Goal: Check status: Check status

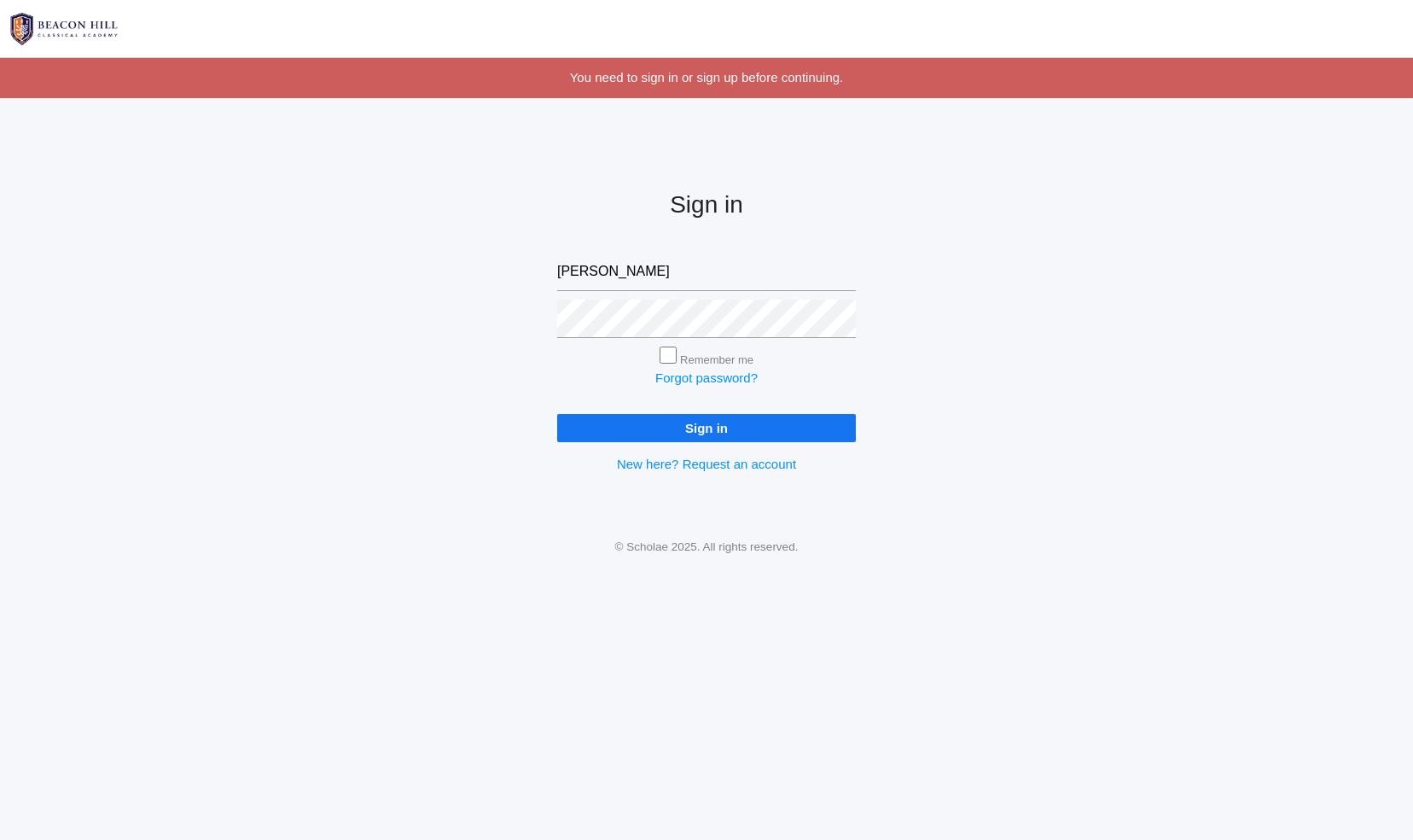
type input "[PERSON_NAME][EMAIL_ADDRESS][PERSON_NAME][DOMAIN_NAME]"
click at [557, 414] on input "Sign in" at bounding box center [706, 428] width 299 height 28
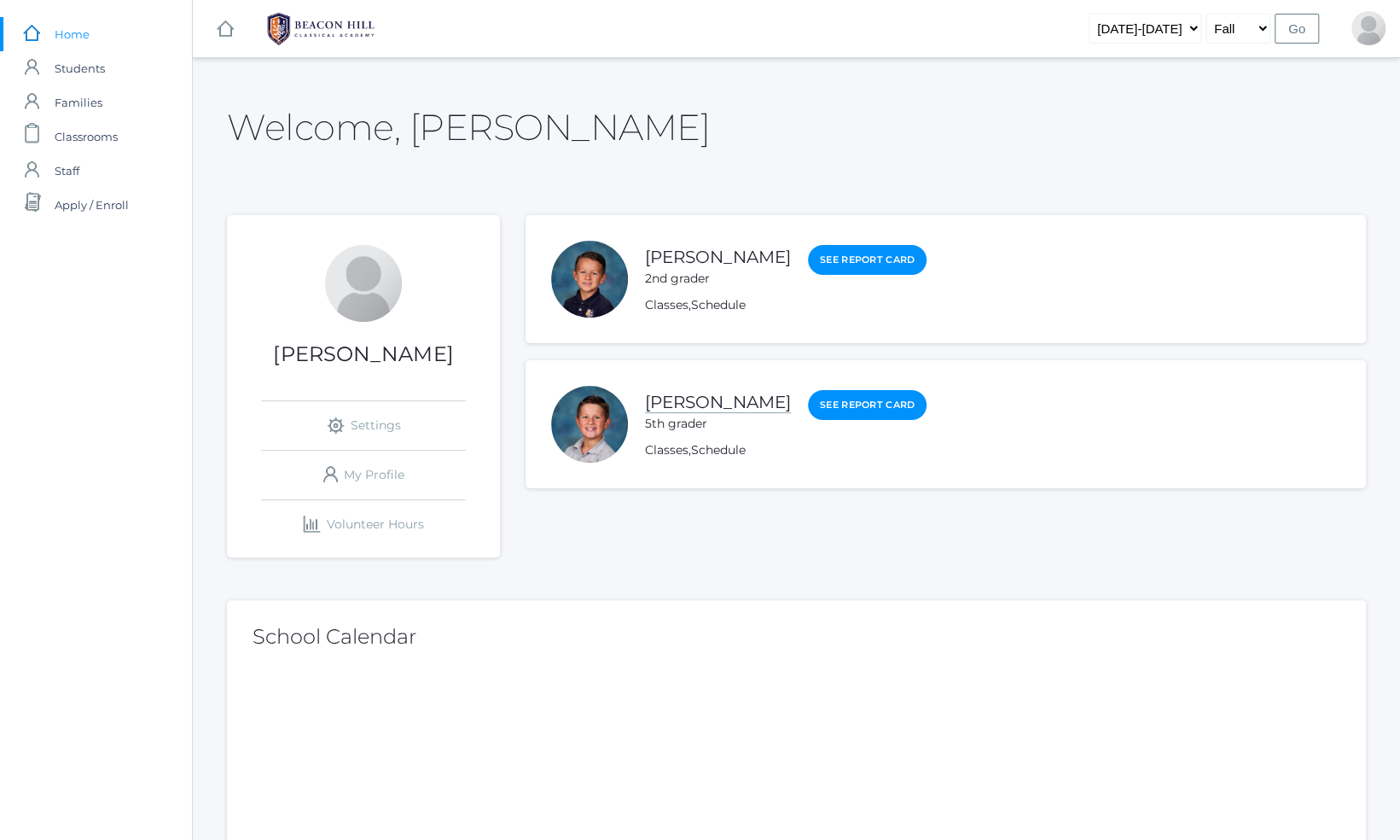
click at [680, 402] on link "[PERSON_NAME]" at bounding box center [718, 402] width 146 height 22
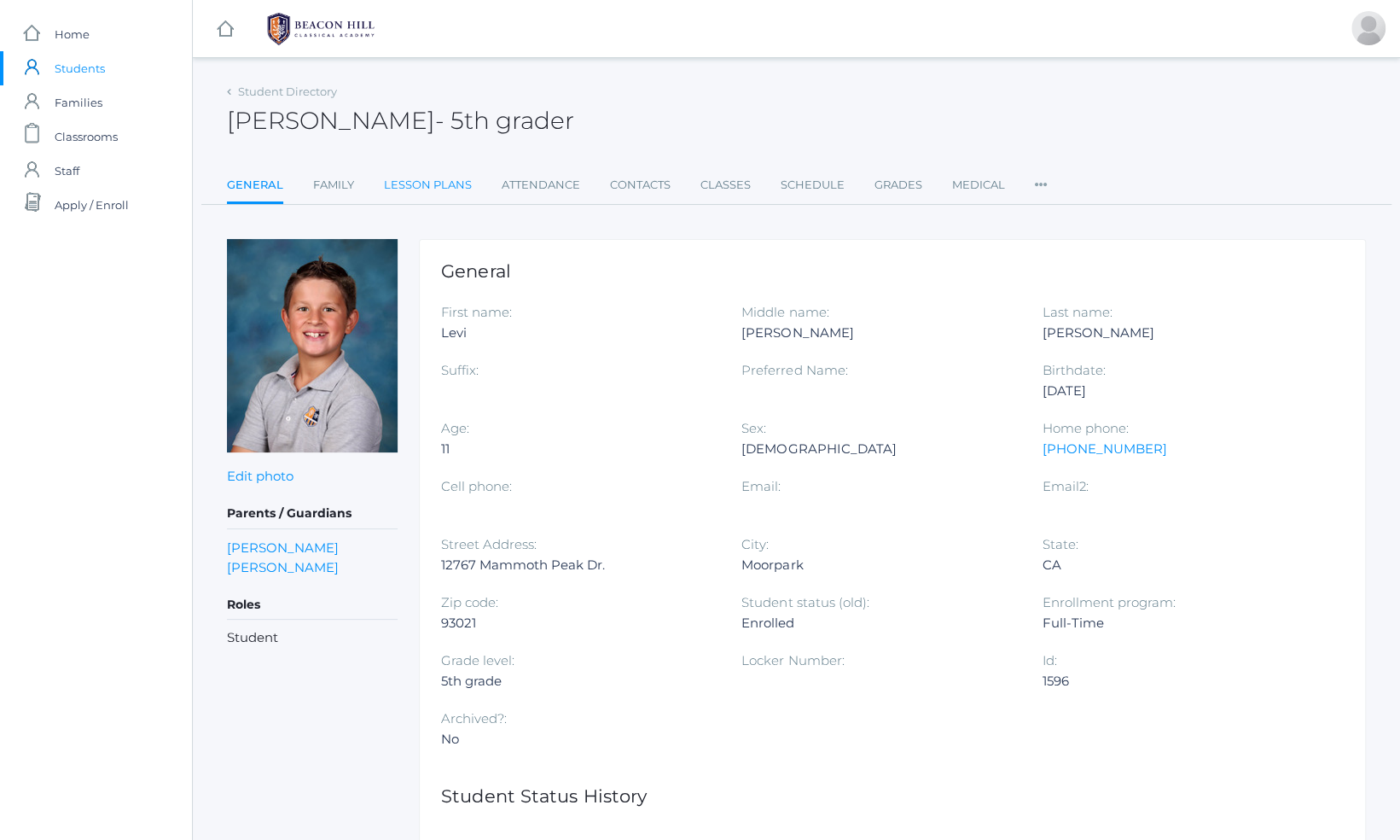
click at [443, 184] on link "Lesson Plans" at bounding box center [428, 185] width 88 height 34
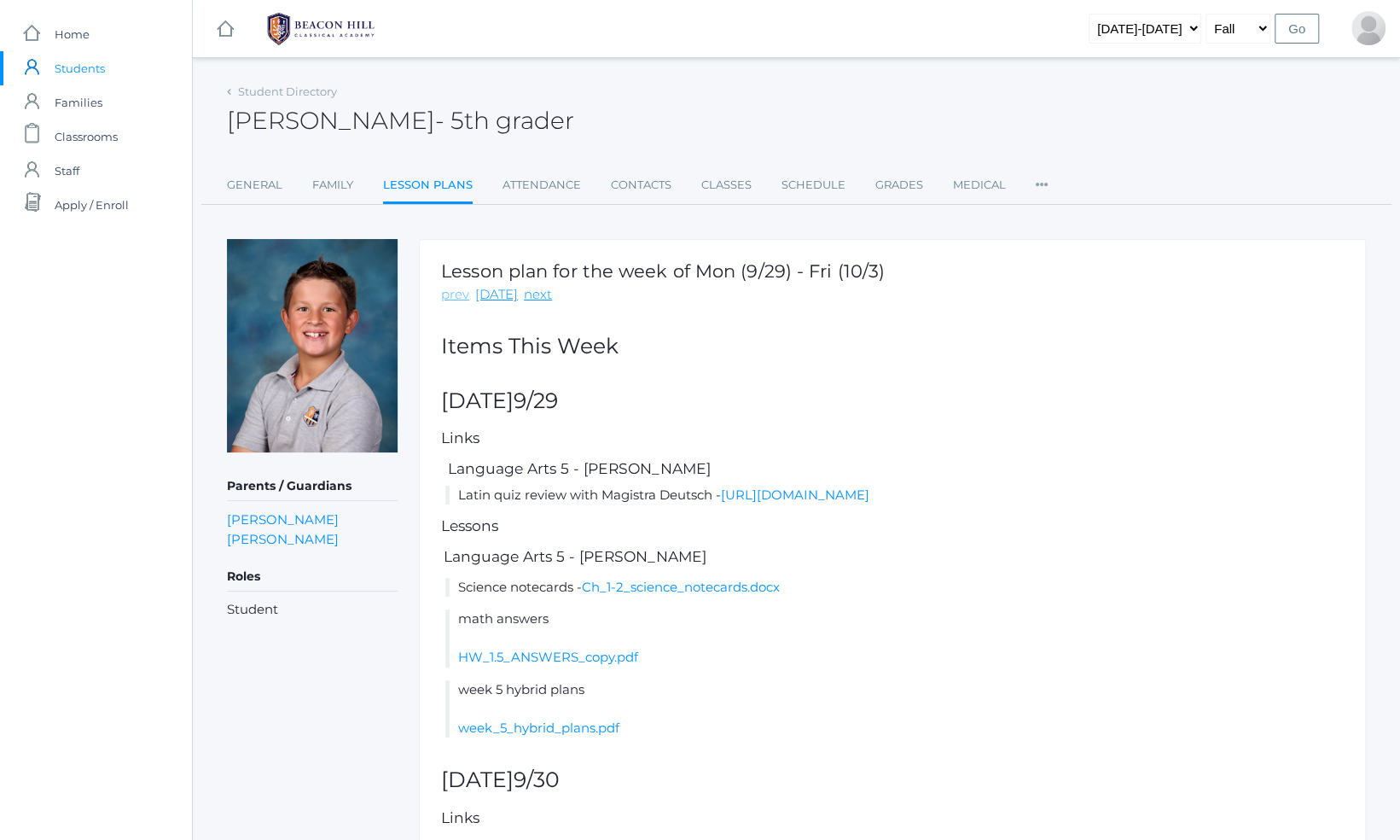
click at [450, 294] on link "prev" at bounding box center [455, 295] width 28 height 20
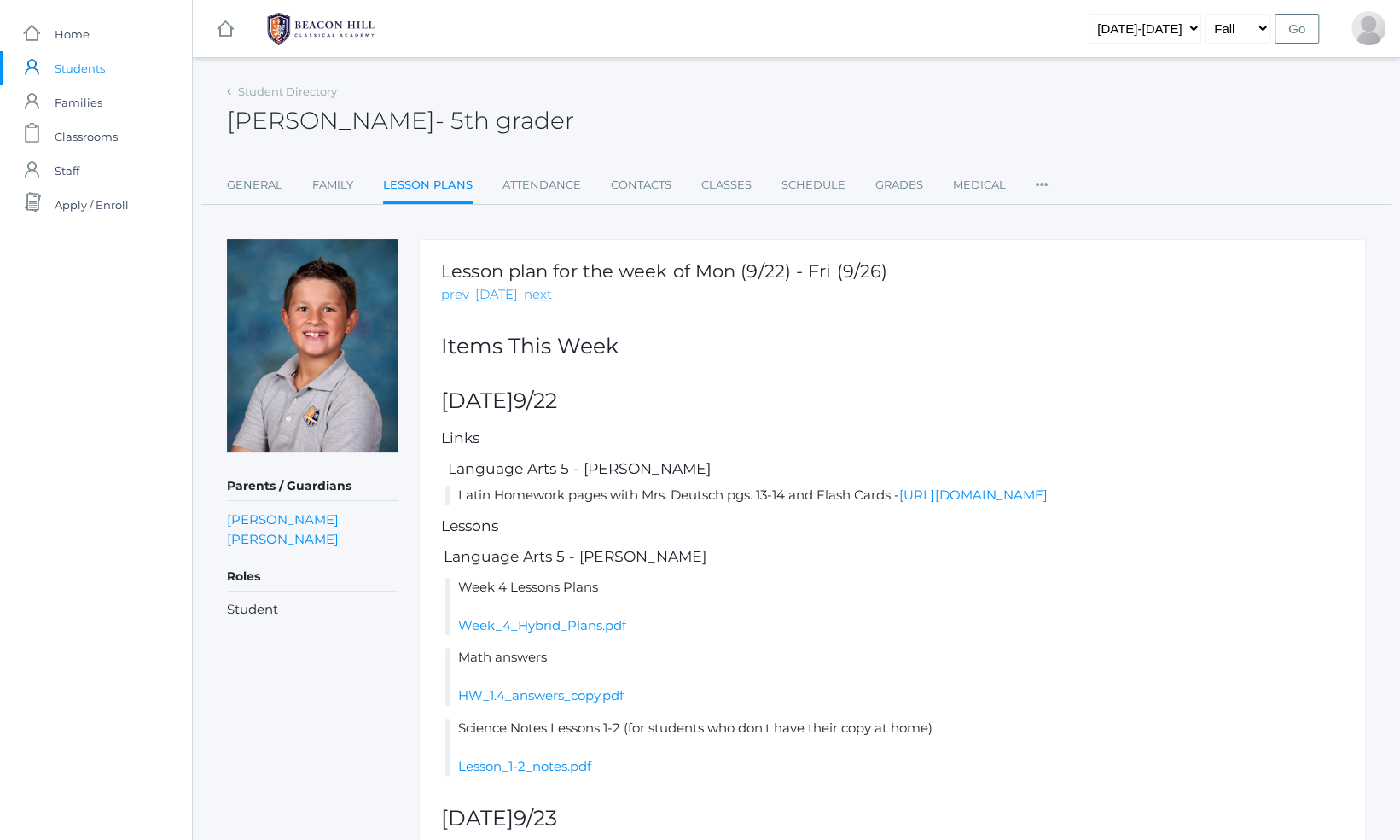
click at [450, 294] on link "prev" at bounding box center [455, 295] width 28 height 20
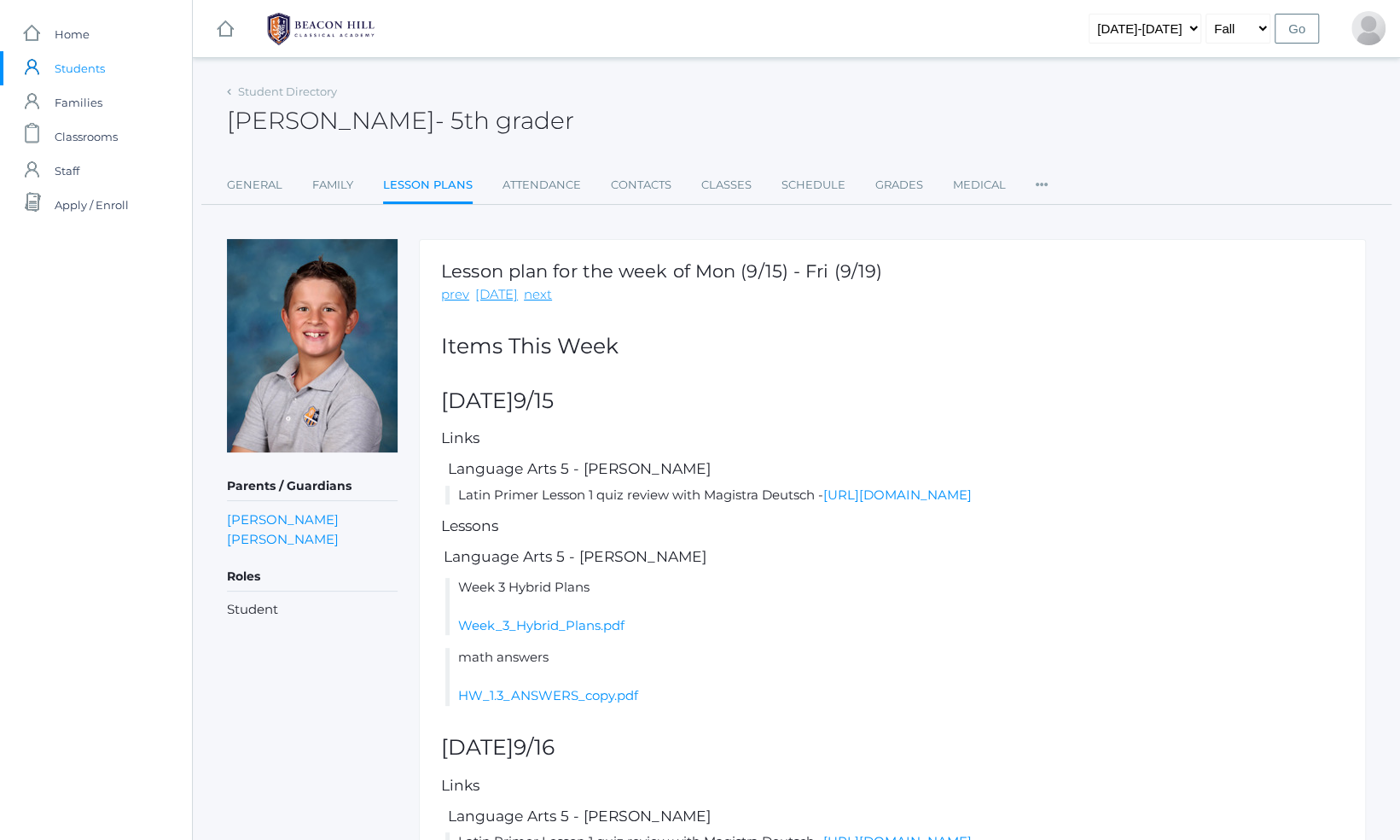
click at [450, 294] on link "prev" at bounding box center [455, 295] width 28 height 20
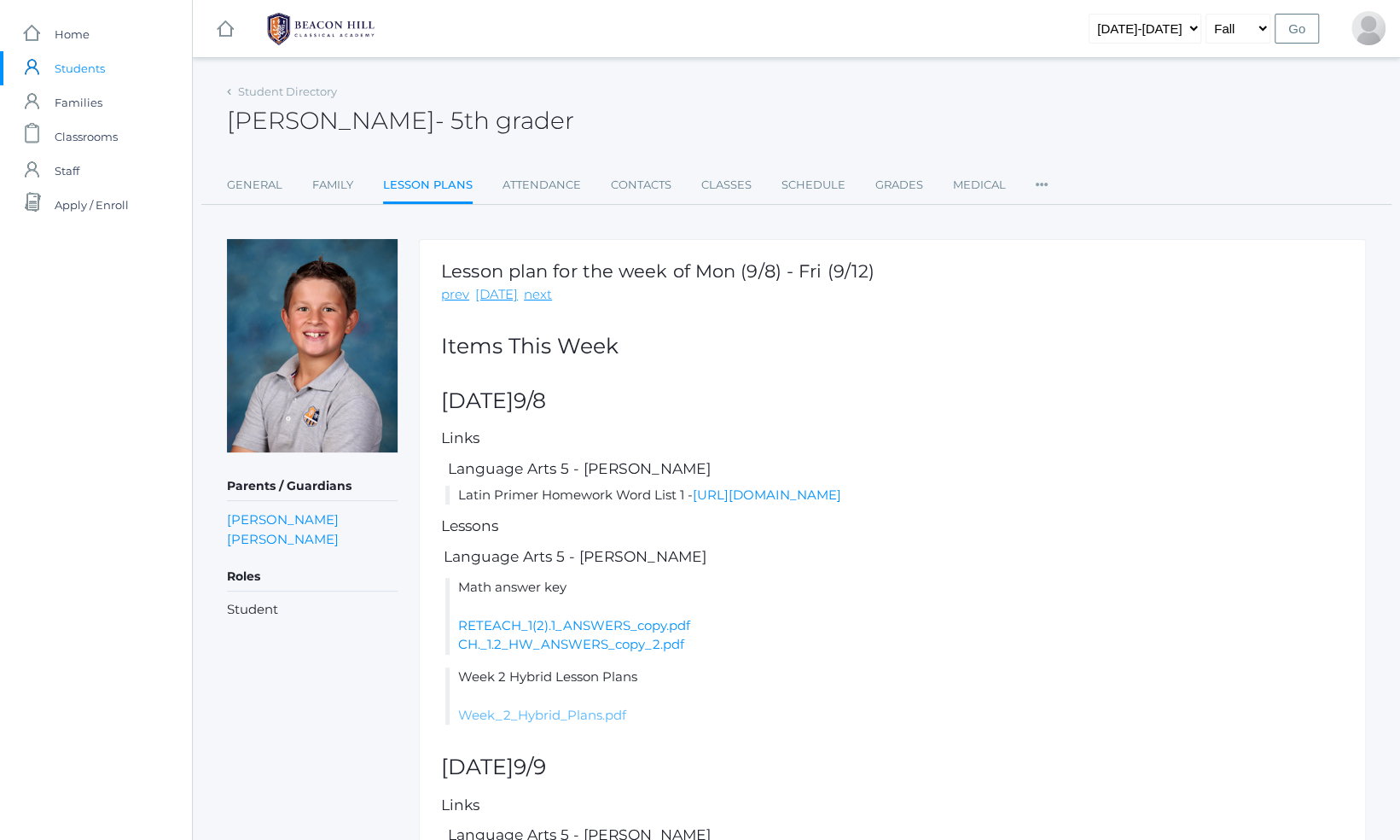
click at [570, 715] on link "Week_2_Hybrid_Plans.pdf" at bounding box center [542, 715] width 168 height 17
click at [907, 188] on link "Grades" at bounding box center [899, 185] width 48 height 34
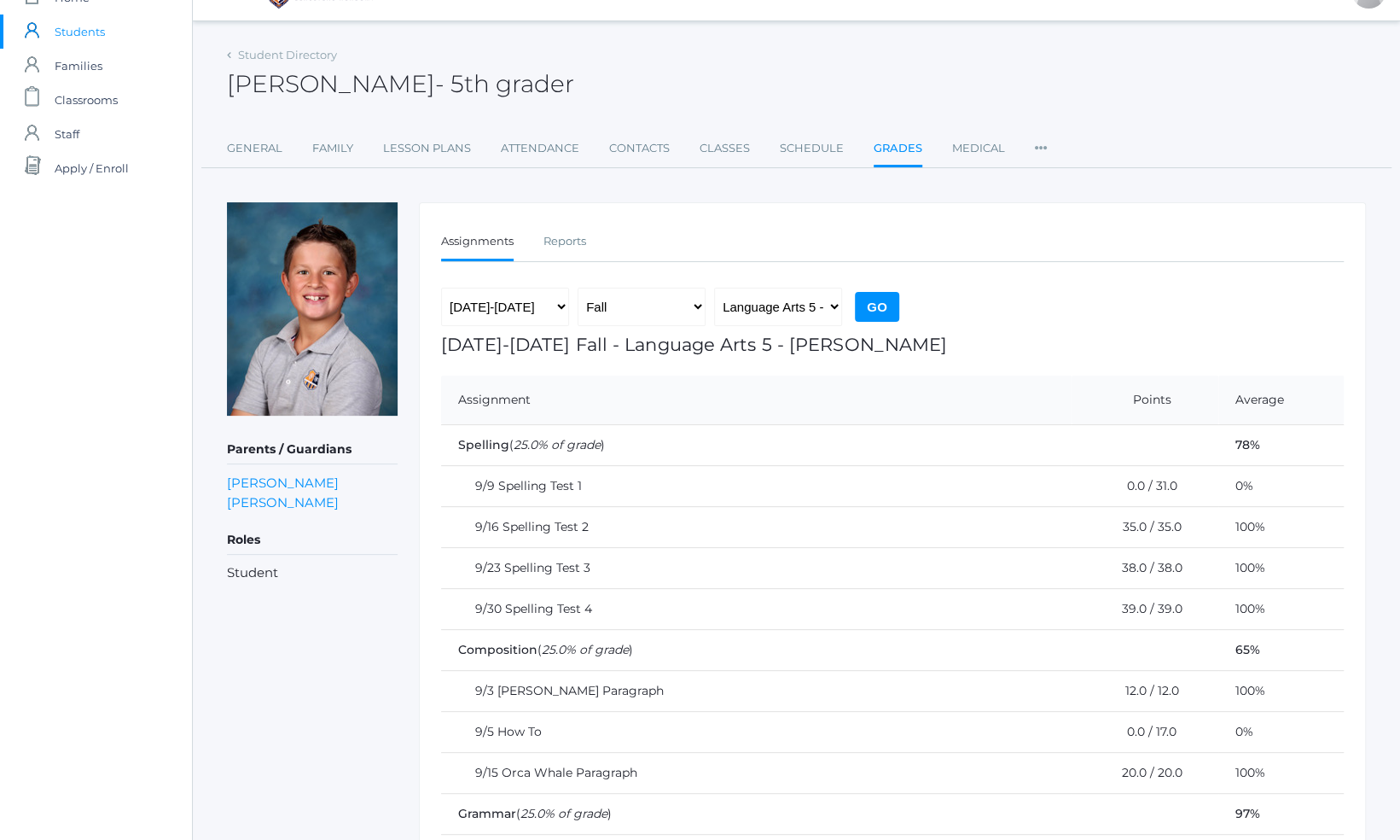
scroll to position [36, 0]
